Goal: Task Accomplishment & Management: Manage account settings

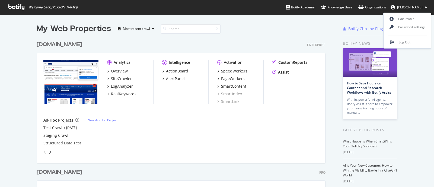
scroll to position [182, 423]
click at [361, 18] on div "My Web Properties Most recent crawl [DOMAIN_NAME] Enterprise Analytics Overview…" at bounding box center [217, 145] width 434 height 260
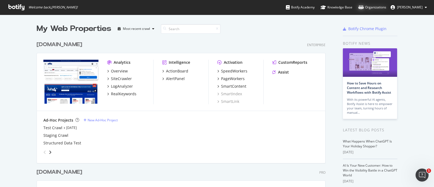
scroll to position [0, 0]
click at [365, 8] on div "Organizations" at bounding box center [372, 7] width 28 height 5
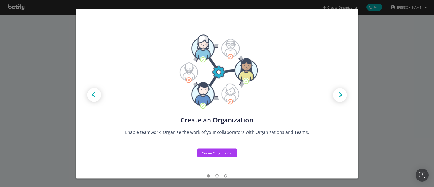
click at [386, 65] on div "Create new Projects for your Teams Create the exact model that matches your Org…" at bounding box center [217, 93] width 434 height 187
